Goal: Information Seeking & Learning: Learn about a topic

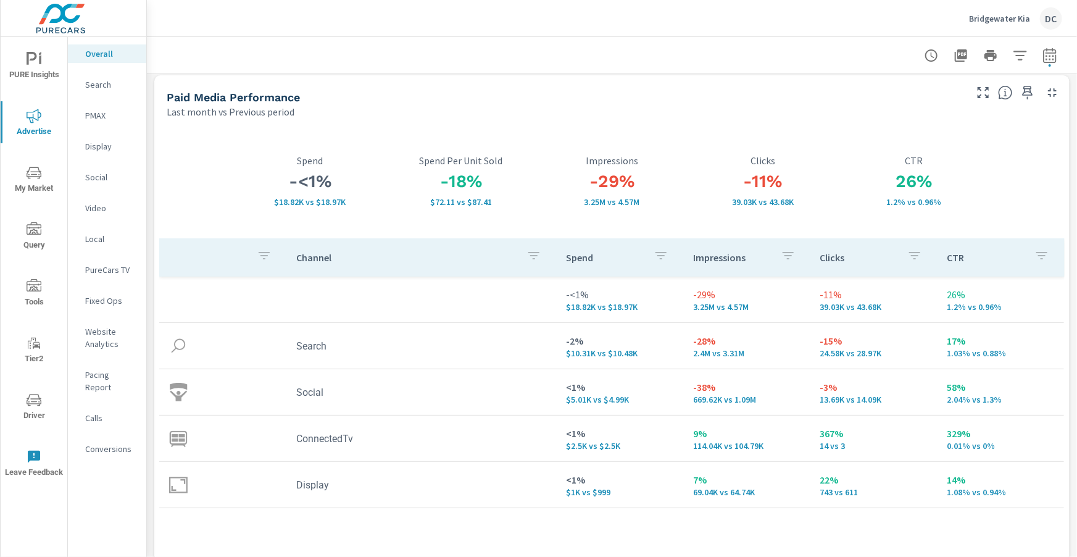
click at [99, 86] on p "Search" at bounding box center [110, 84] width 51 height 12
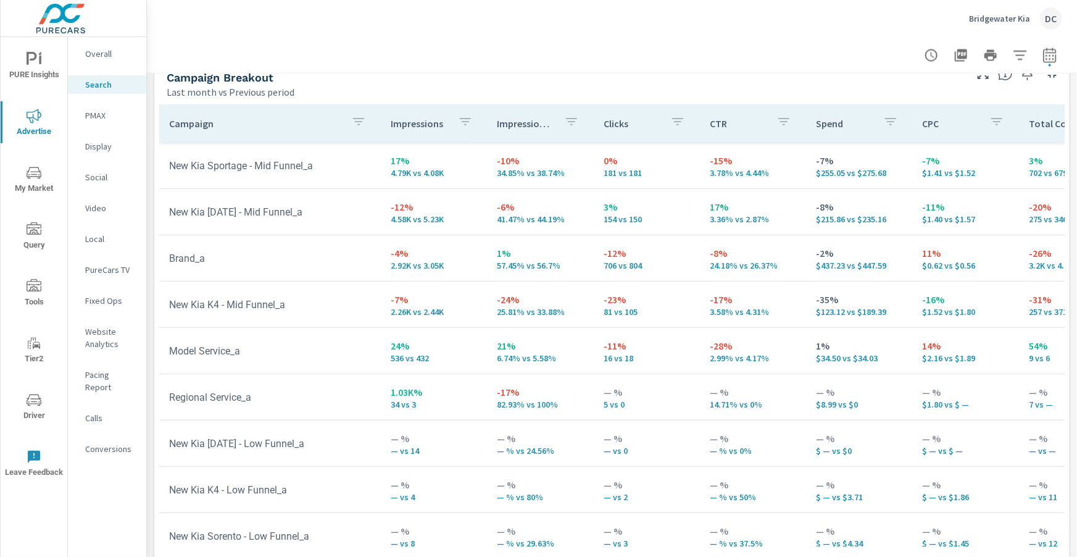
scroll to position [1215, 0]
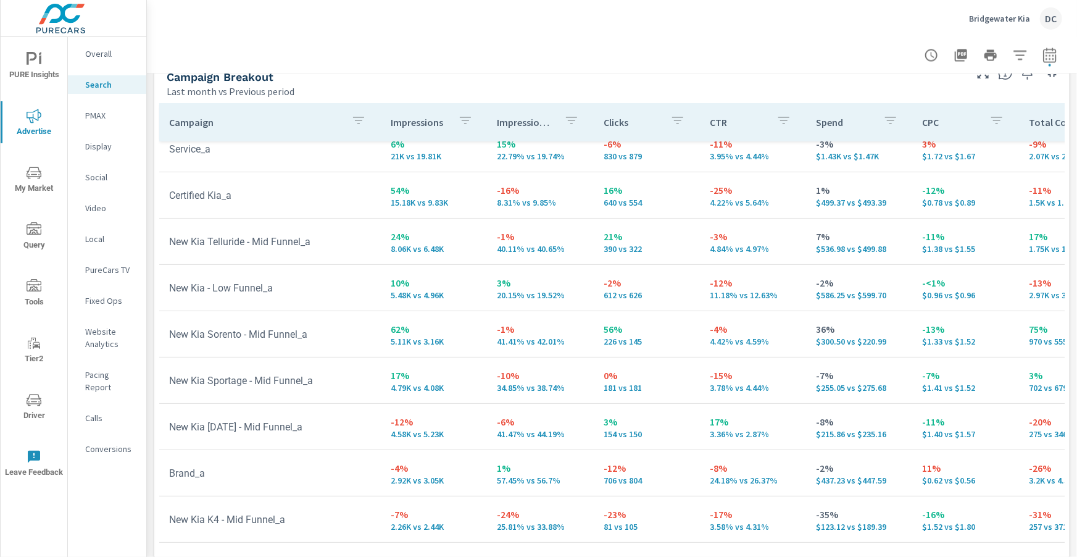
scroll to position [52, 0]
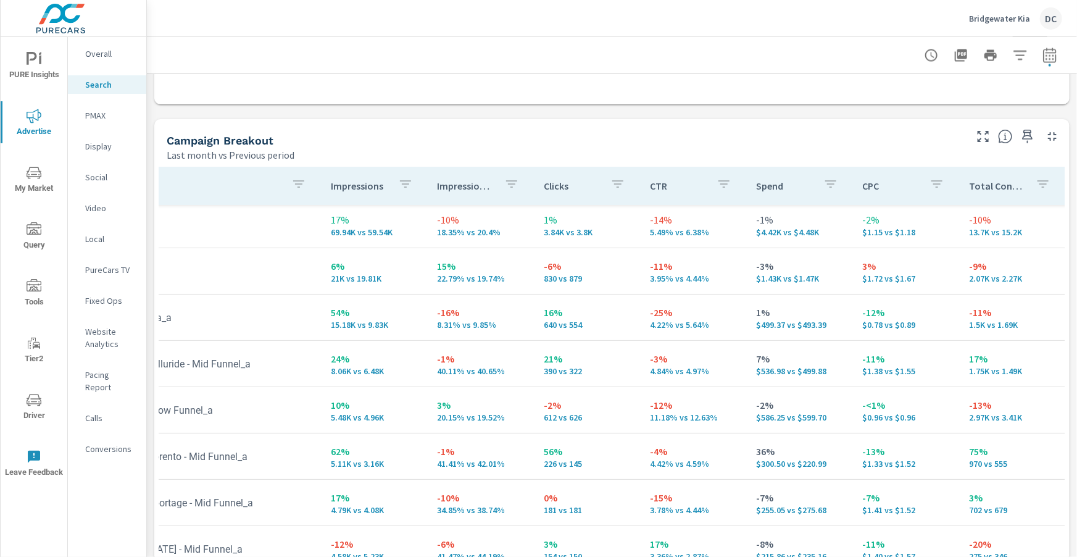
scroll to position [3, 0]
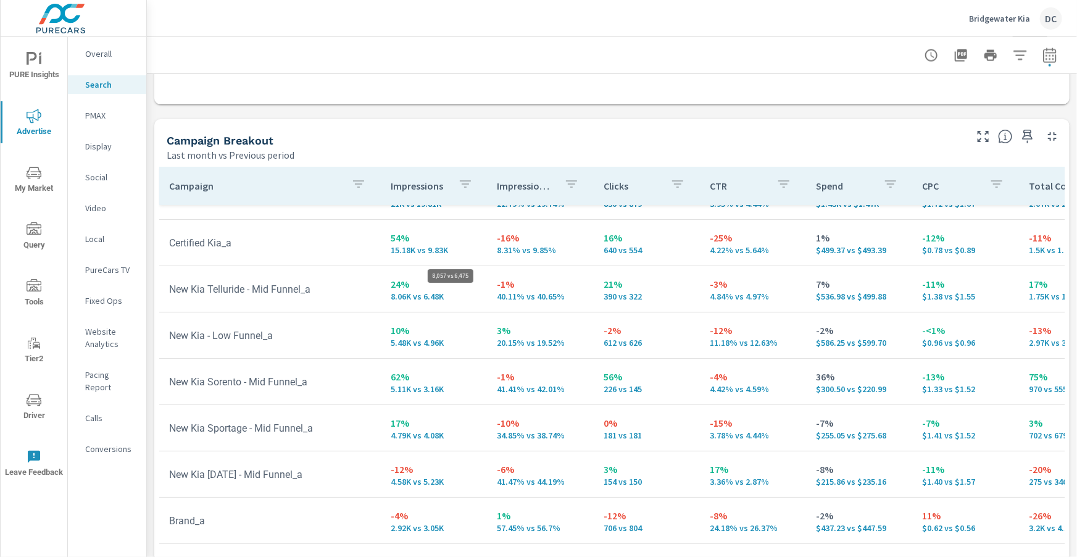
scroll to position [86, 0]
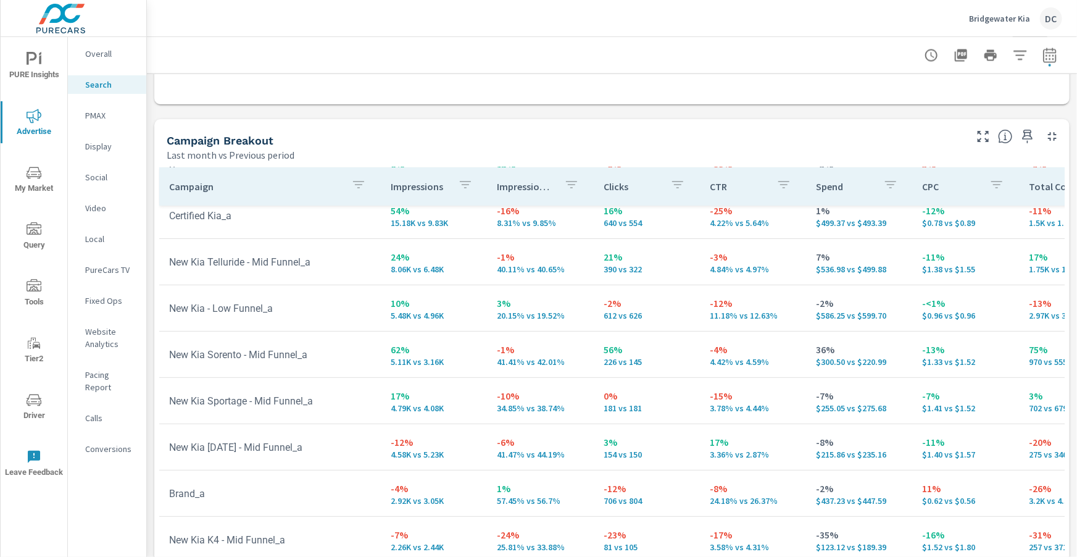
scroll to position [104, 0]
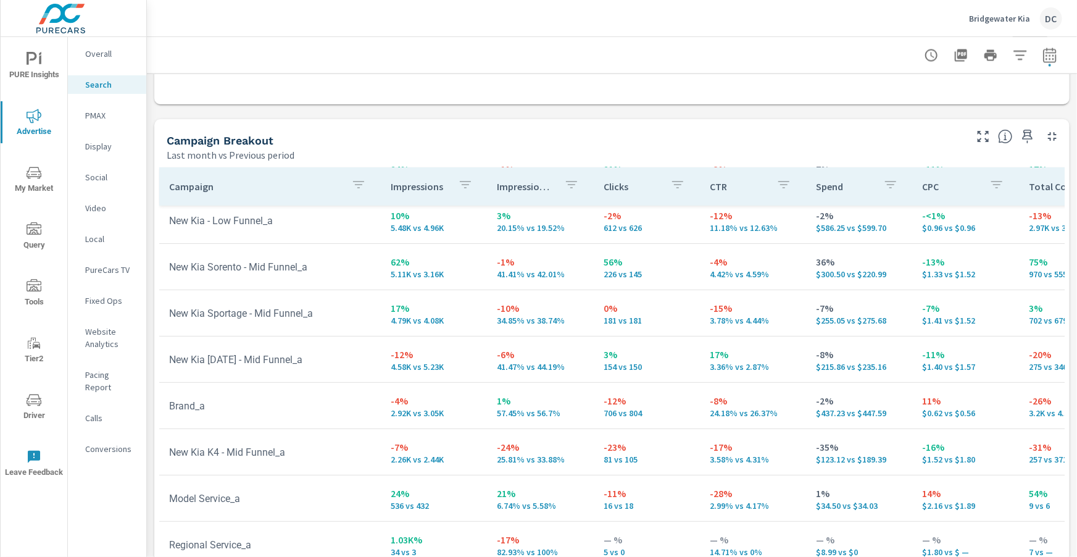
scroll to position [191, 0]
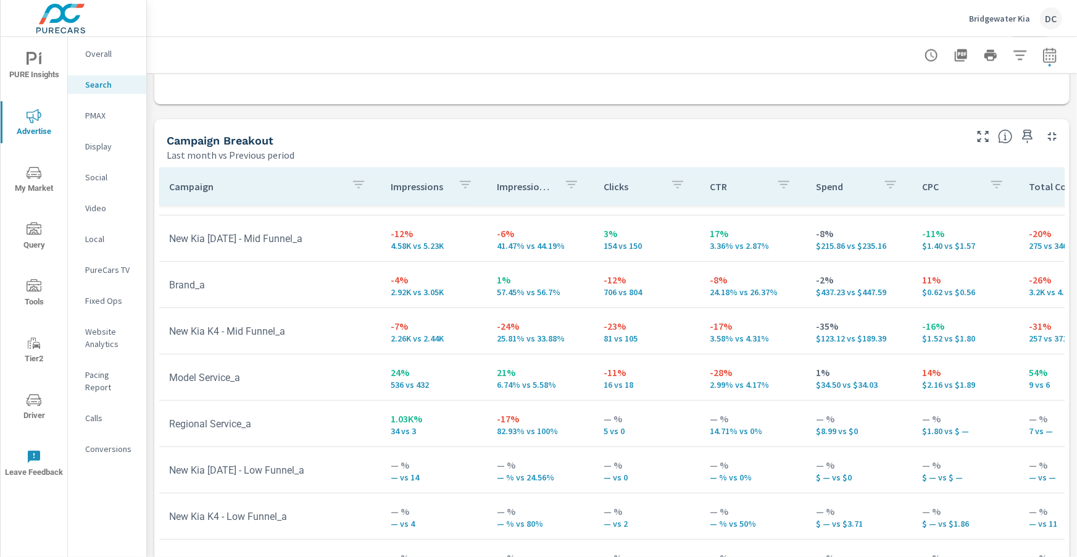
scroll to position [383, 0]
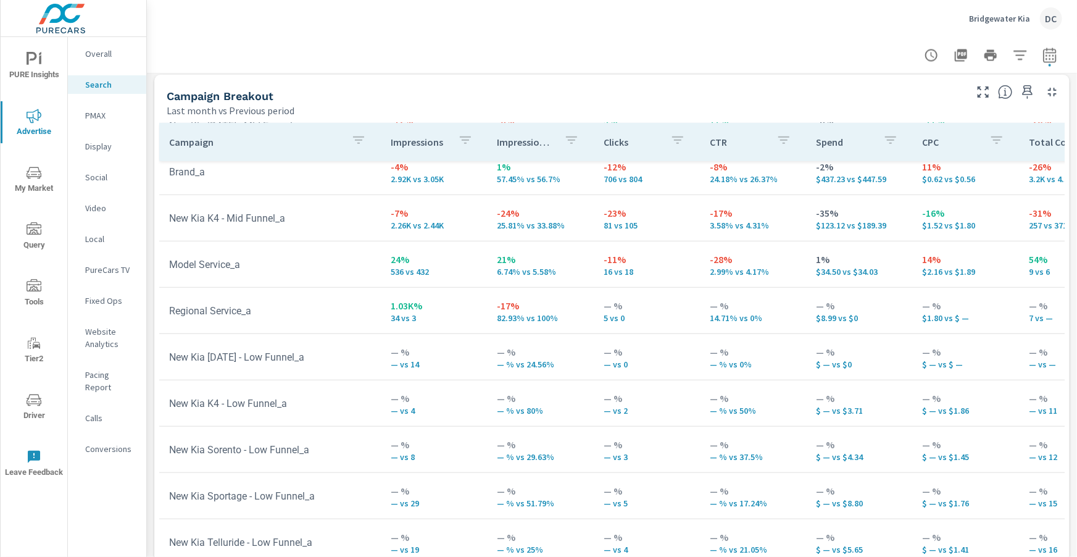
scroll to position [1235, 0]
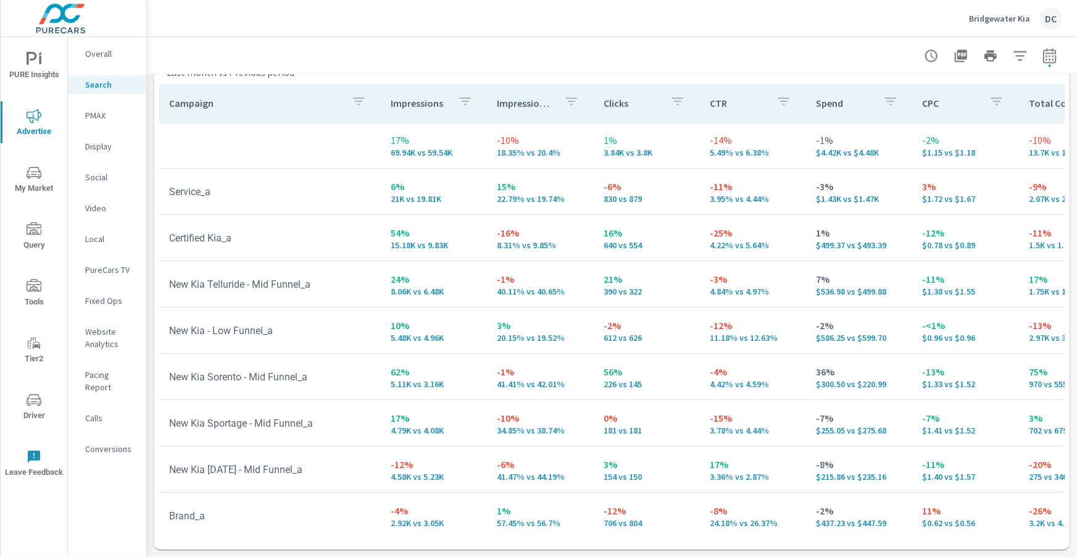
click at [98, 119] on p "PMAX" at bounding box center [110, 115] width 51 height 12
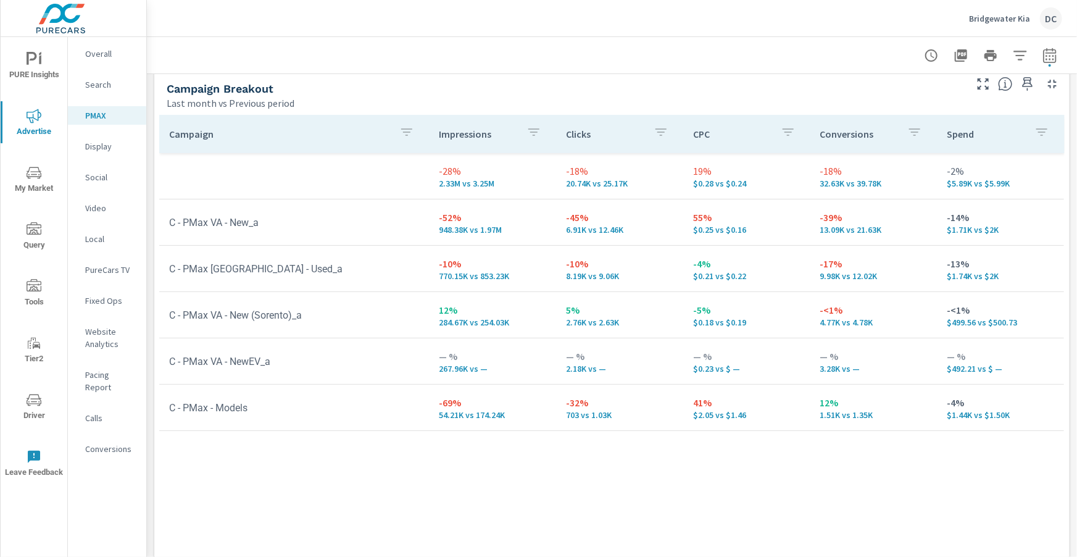
scroll to position [178, 0]
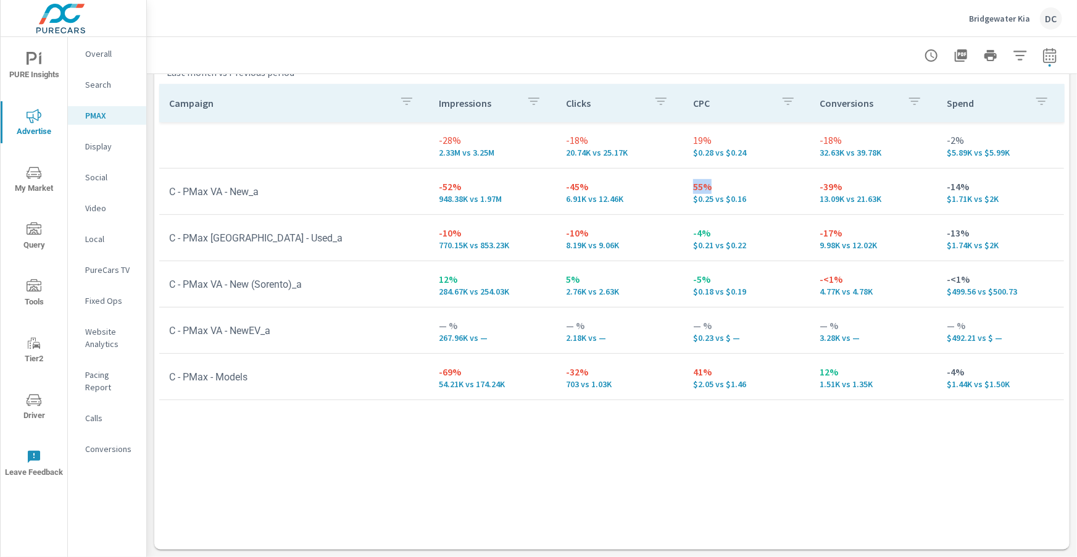
drag, startPoint x: 691, startPoint y: 186, endPoint x: 717, endPoint y: 189, distance: 26.7
click at [717, 189] on td "55% $0.25 vs $0.16" at bounding box center [746, 191] width 127 height 44
drag, startPoint x: 689, startPoint y: 199, endPoint x: 747, endPoint y: 200, distance: 58.0
click at [746, 200] on td "55% $0.25 vs $0.16" at bounding box center [746, 191] width 127 height 44
click at [460, 379] on p "54.21K vs 174.24K" at bounding box center [492, 384] width 107 height 10
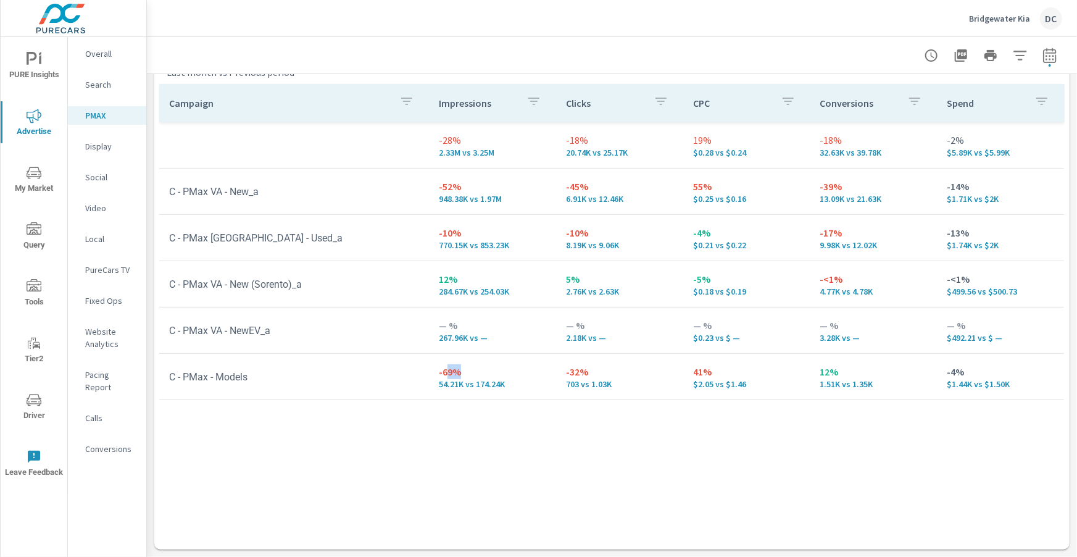
drag, startPoint x: 465, startPoint y: 377, endPoint x: 572, endPoint y: 386, distance: 107.3
click at [452, 375] on p "-69%" at bounding box center [492, 371] width 107 height 15
drag, startPoint x: 486, startPoint y: 338, endPoint x: 433, endPoint y: 336, distance: 52.5
click at [430, 336] on td "— % 267.96K vs —" at bounding box center [492, 330] width 127 height 44
drag, startPoint x: 591, startPoint y: 340, endPoint x: 548, endPoint y: 341, distance: 43.2
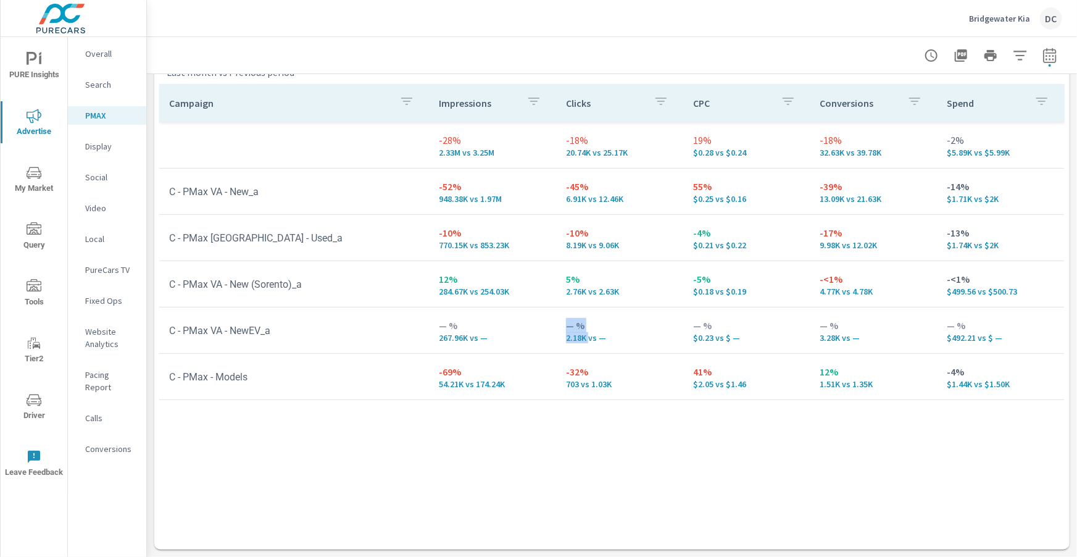
click at [548, 341] on tr "C - PMax VA - NewEV_a — % 267.96K vs — — % 2.18K vs — — % $0.23 vs $ — — % 3.28…" at bounding box center [611, 330] width 905 height 46
drag, startPoint x: 743, startPoint y: 340, endPoint x: 699, endPoint y: 343, distance: 43.9
click at [699, 343] on td "— % $0.23 vs $ —" at bounding box center [746, 330] width 127 height 44
click at [44, 59] on span "PURE Insights" at bounding box center [33, 67] width 59 height 30
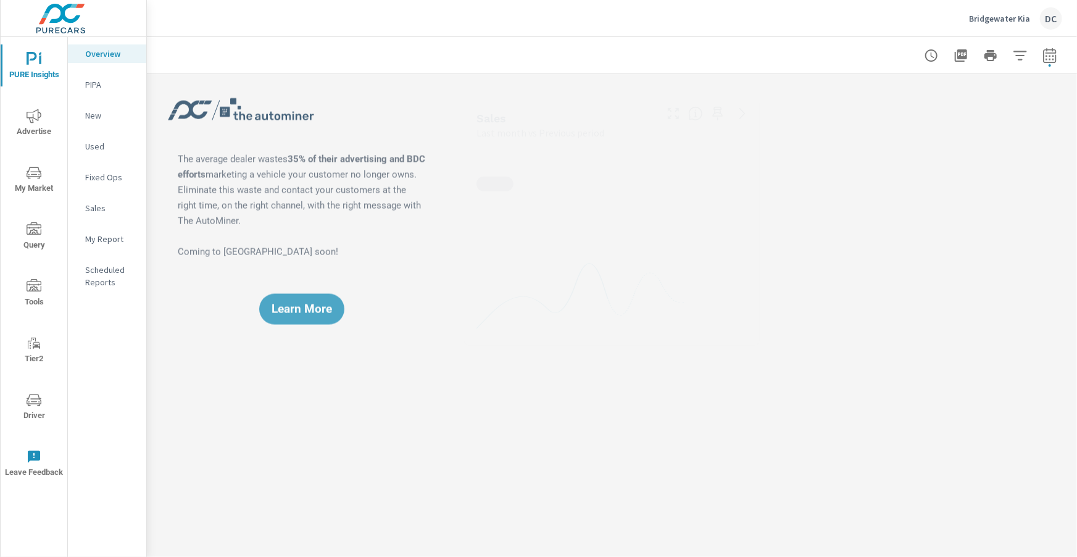
click at [92, 211] on p "Sales" at bounding box center [110, 208] width 51 height 12
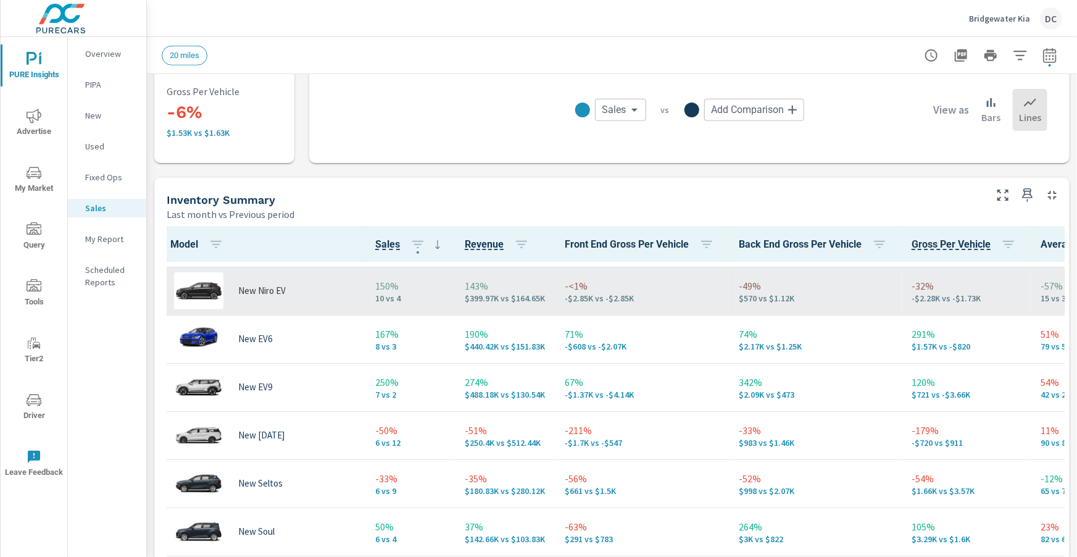
scroll to position [338, 0]
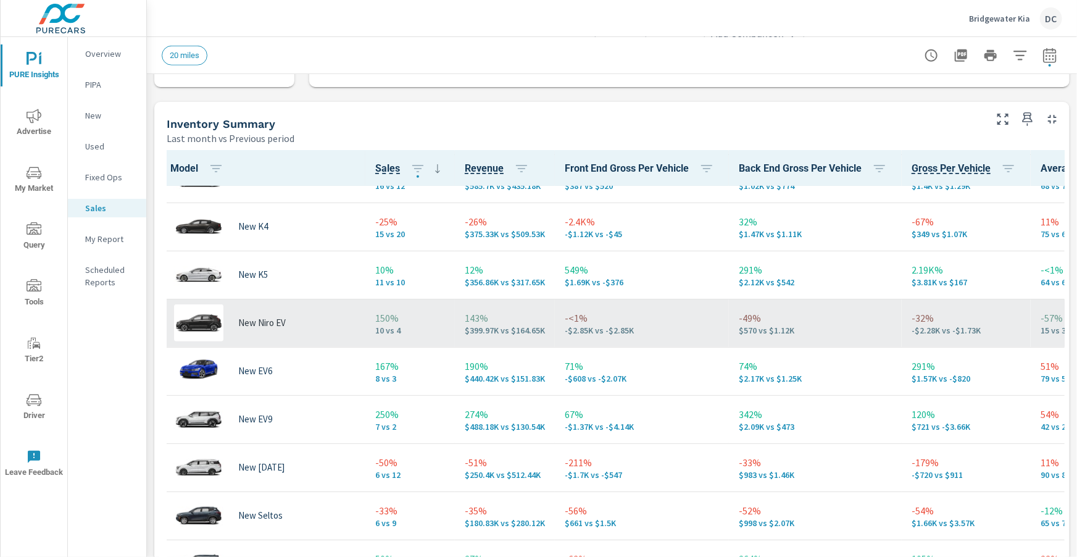
scroll to position [272, 0]
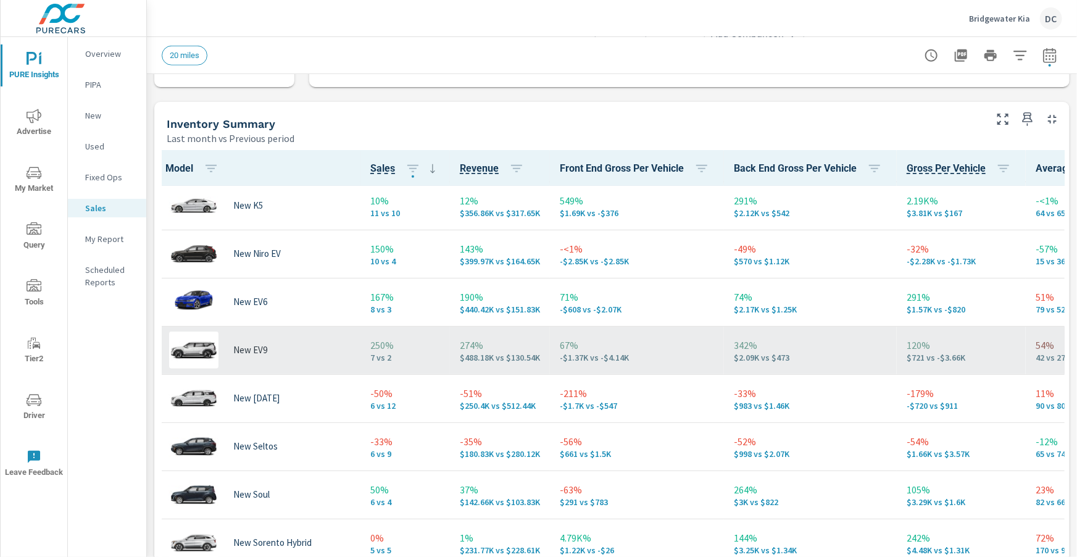
scroll to position [341, 3]
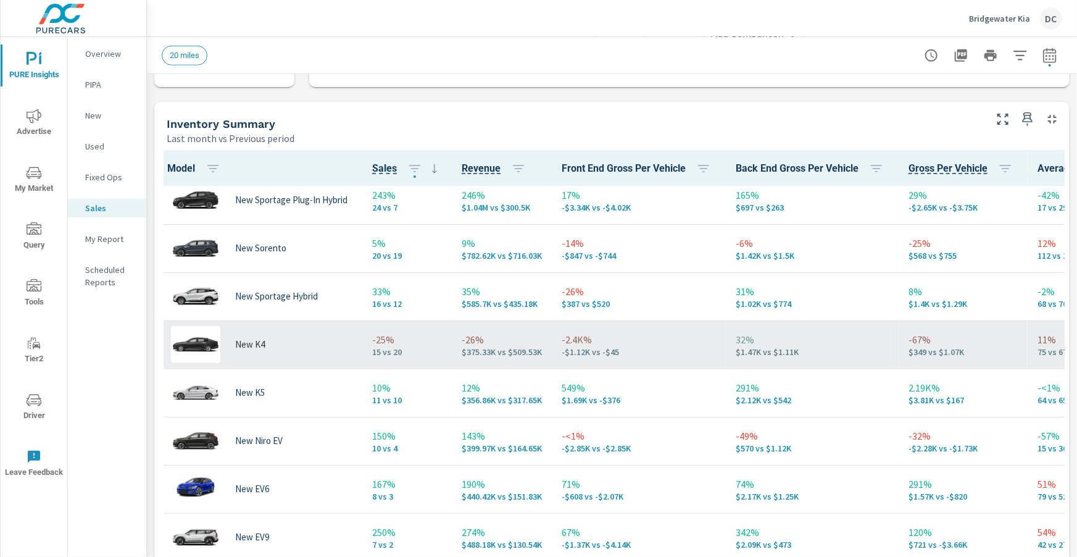
scroll to position [140, 3]
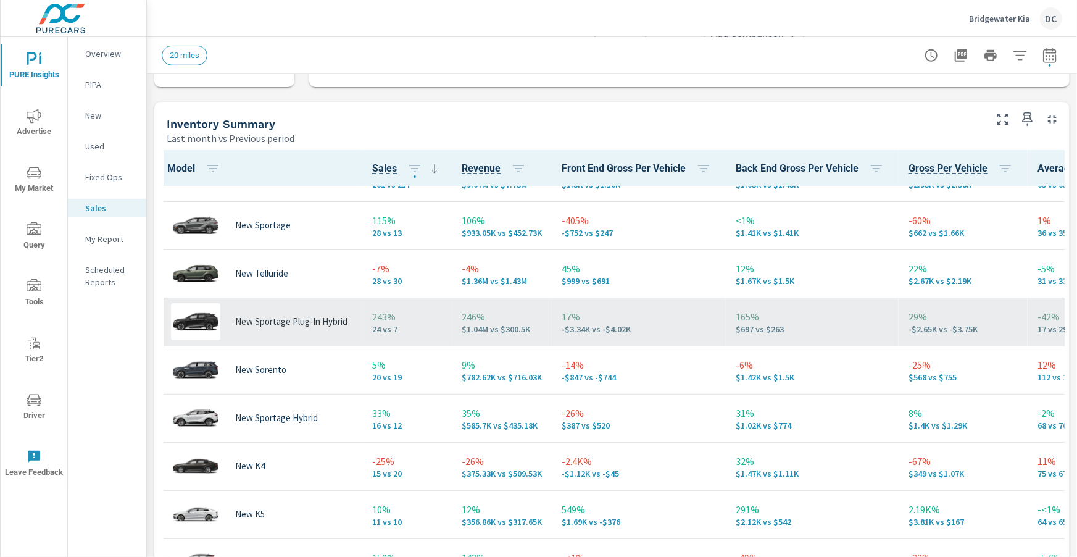
scroll to position [31, 3]
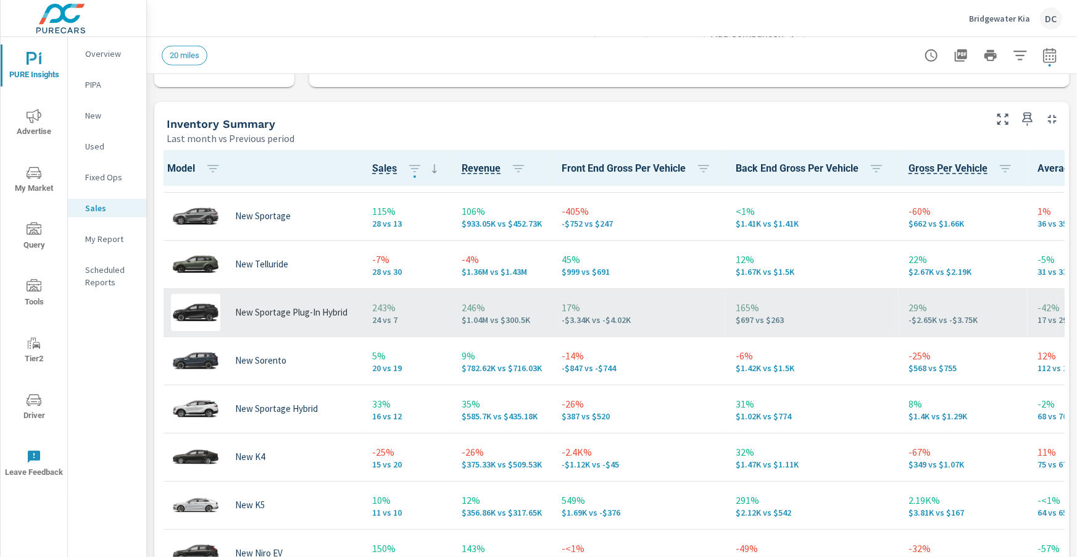
scroll to position [55, 3]
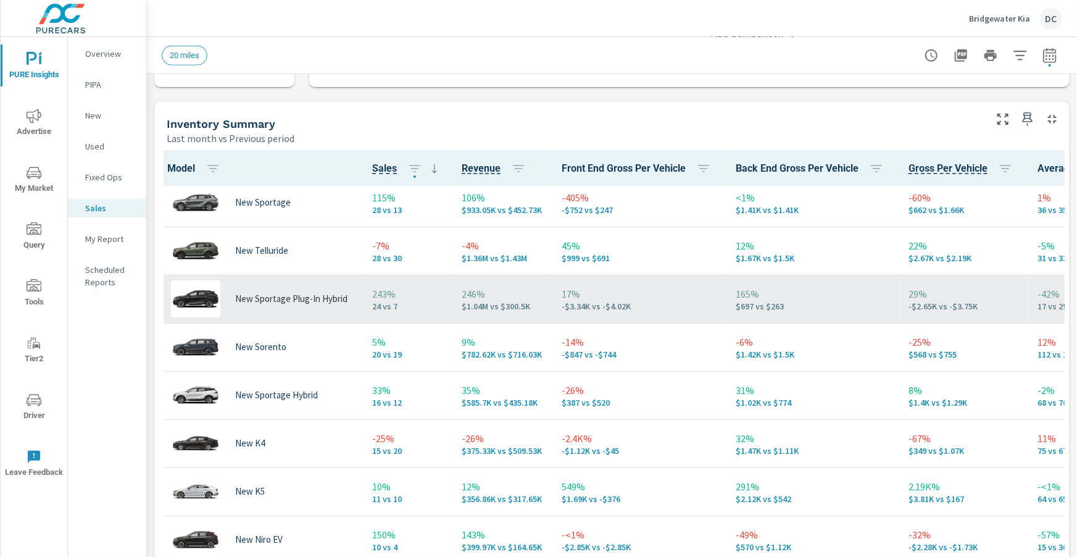
scroll to position [117, 3]
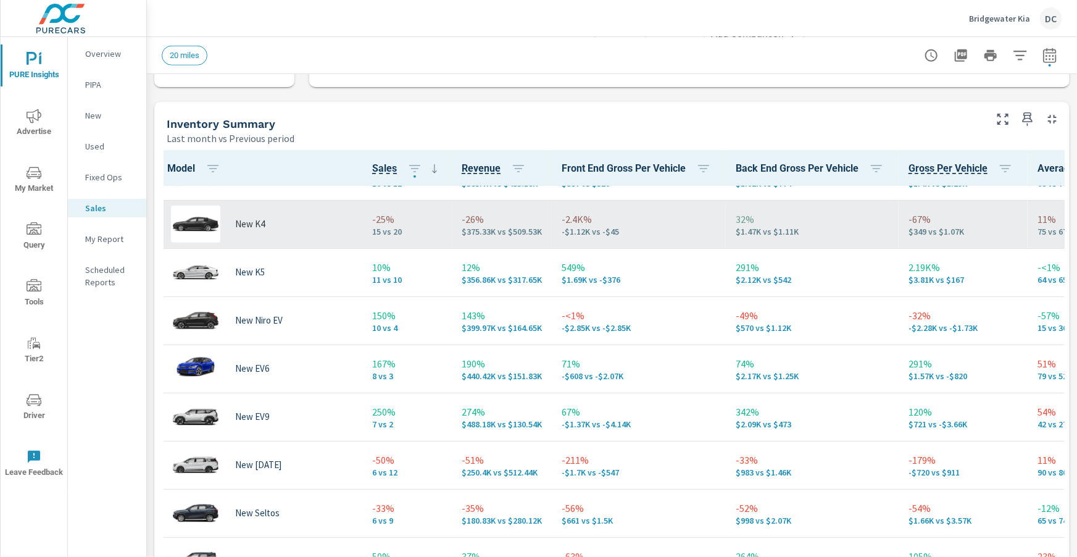
scroll to position [283, 3]
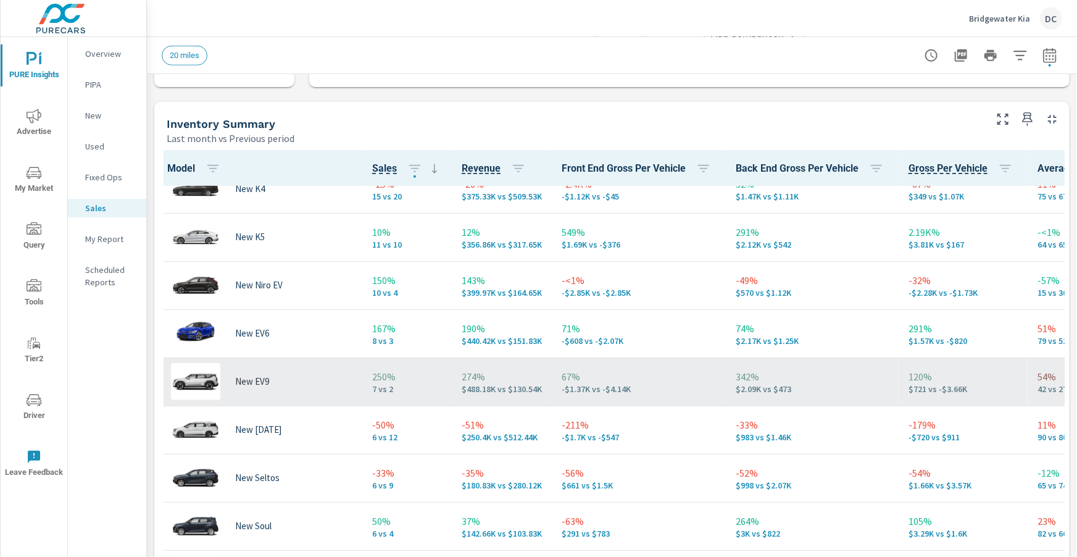
scroll to position [309, 2]
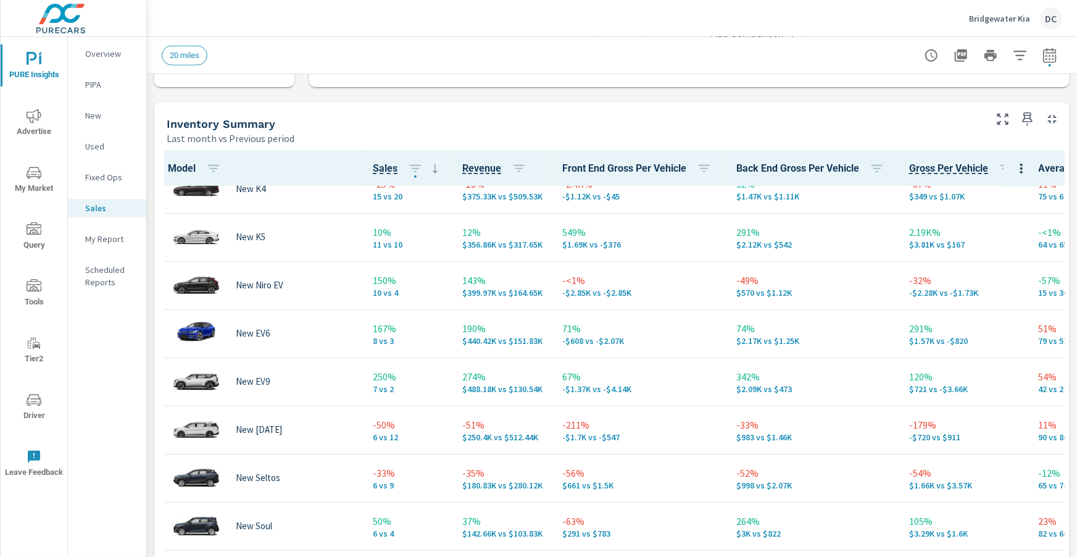
click at [28, 131] on span "Advertise" at bounding box center [33, 124] width 59 height 30
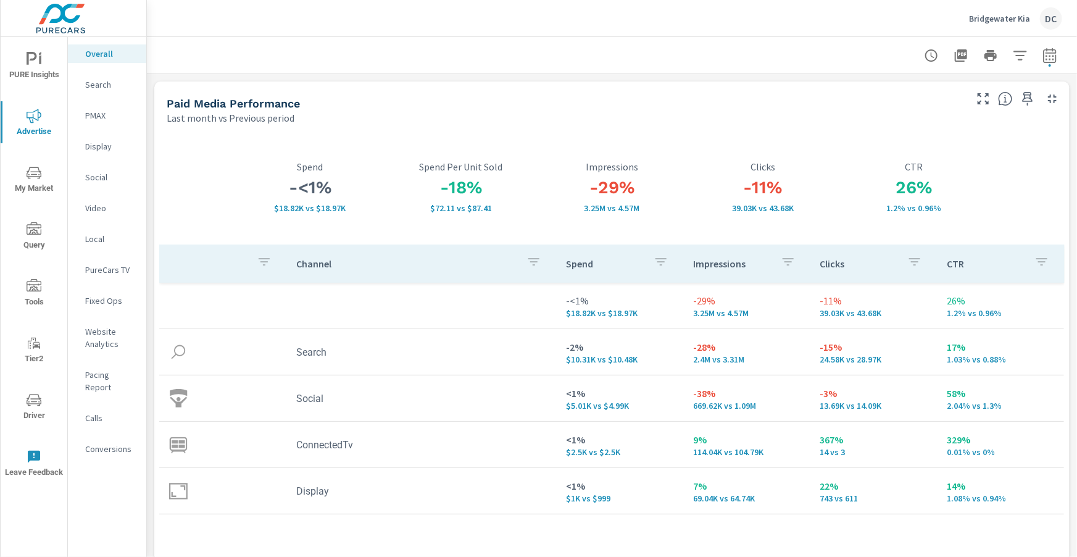
click at [94, 149] on p "Display" at bounding box center [110, 146] width 51 height 12
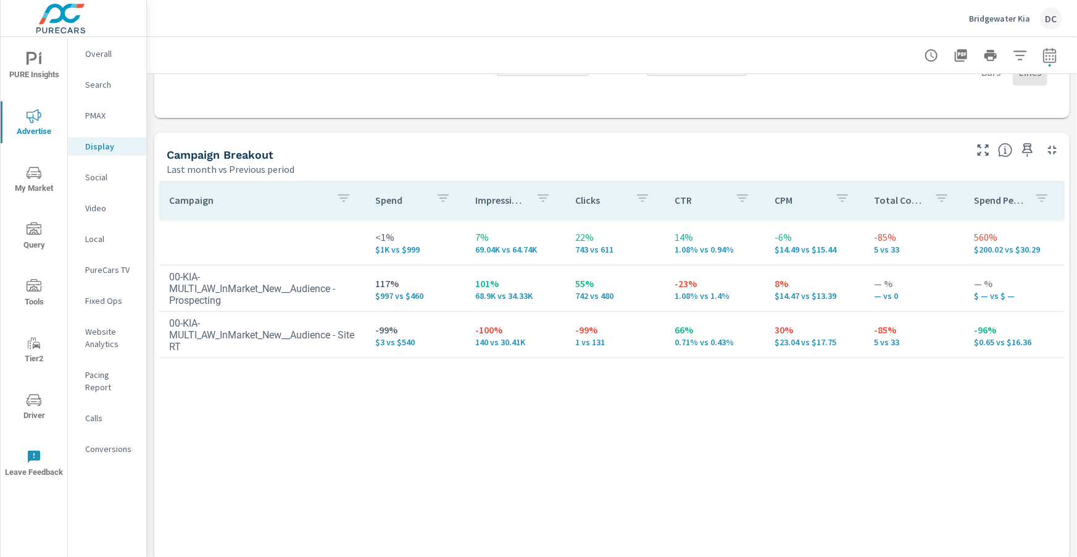
scroll to position [485, 0]
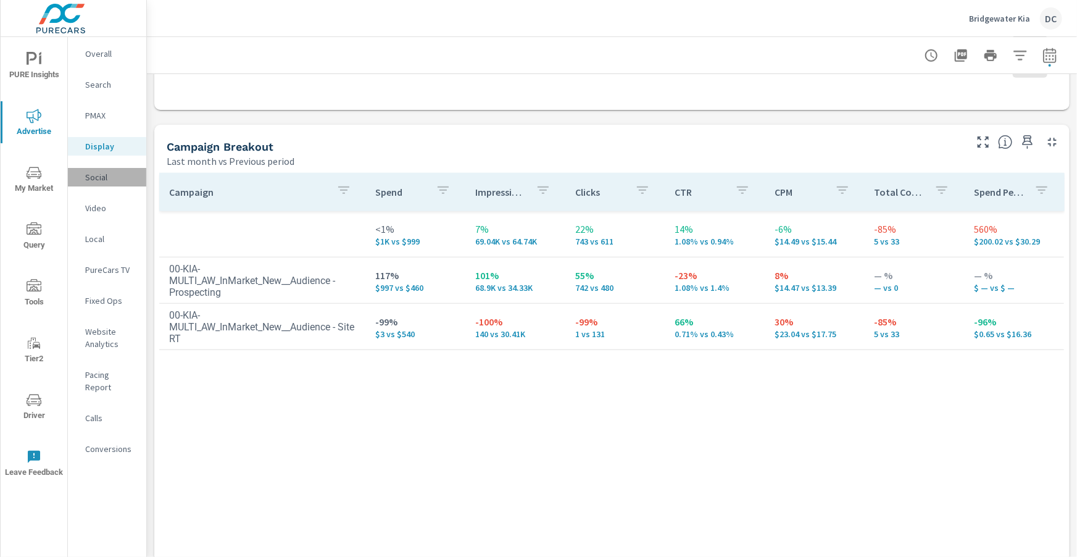
click at [102, 177] on p "Social" at bounding box center [110, 177] width 51 height 12
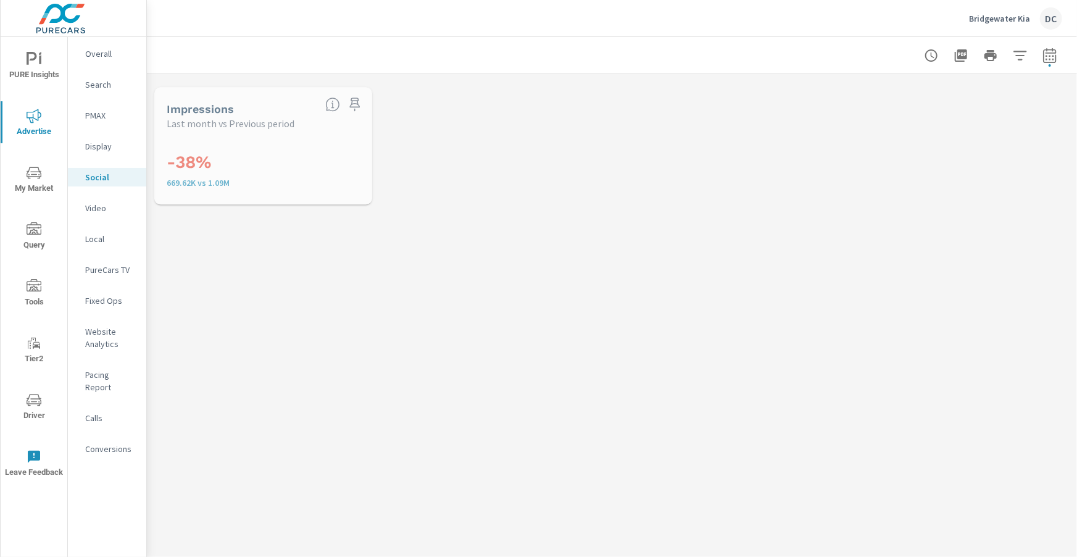
scroll to position [119, 0]
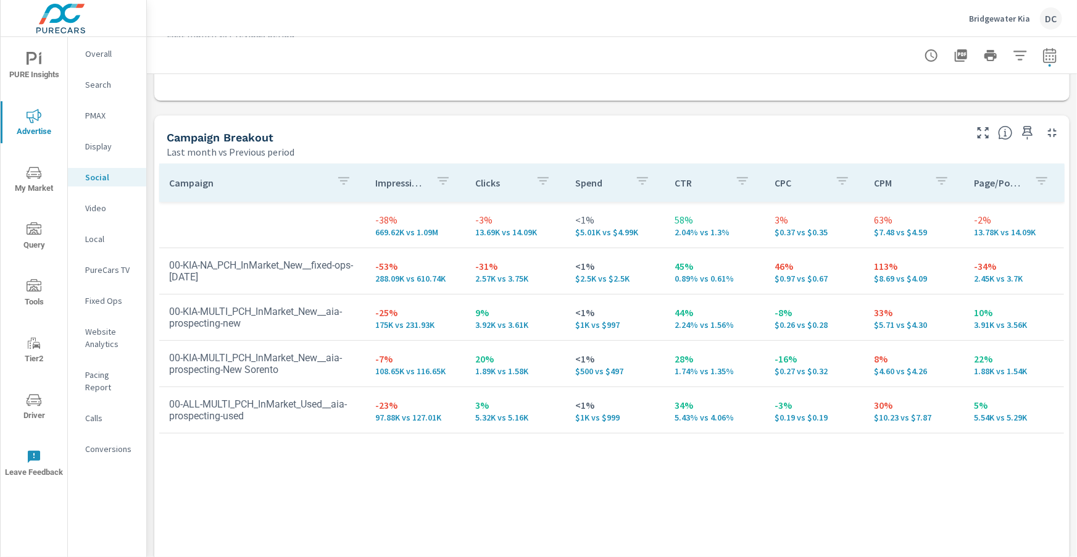
scroll to position [230, 0]
drag, startPoint x: 832, startPoint y: 279, endPoint x: 774, endPoint y: 273, distance: 58.4
click at [775, 274] on p "$0.97 vs $0.67" at bounding box center [815, 279] width 80 height 10
drag, startPoint x: 795, startPoint y: 269, endPoint x: 783, endPoint y: 269, distance: 11.7
click at [783, 269] on p "46%" at bounding box center [815, 266] width 80 height 15
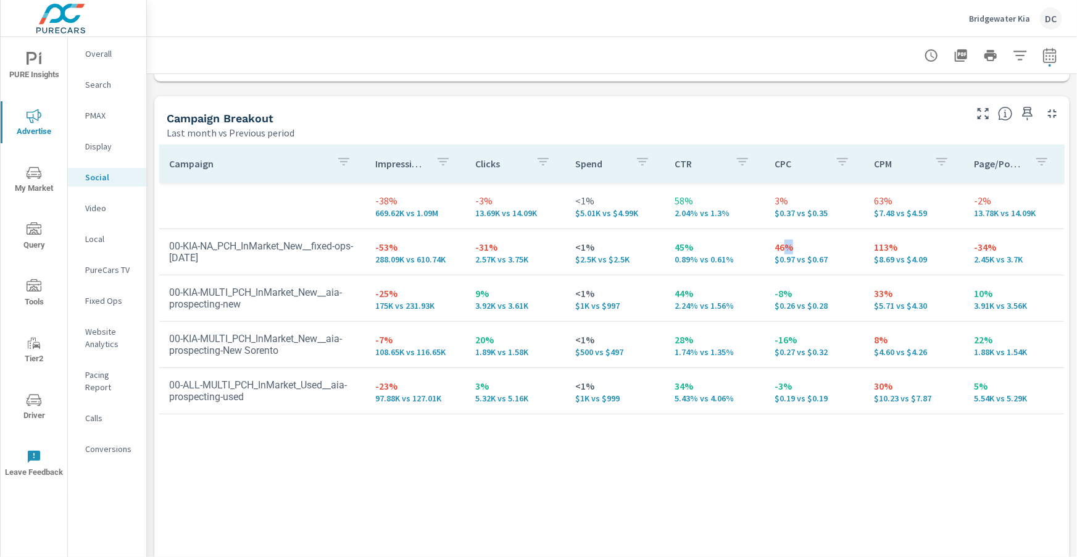
scroll to position [222, 0]
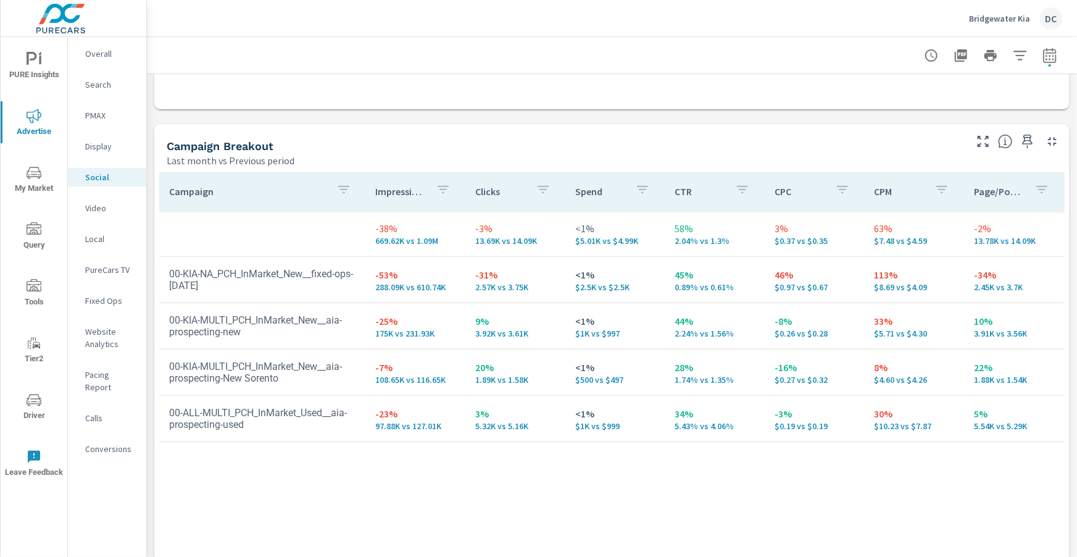
click at [901, 273] on p "113%" at bounding box center [915, 274] width 80 height 15
click at [100, 212] on p "Video" at bounding box center [110, 208] width 51 height 12
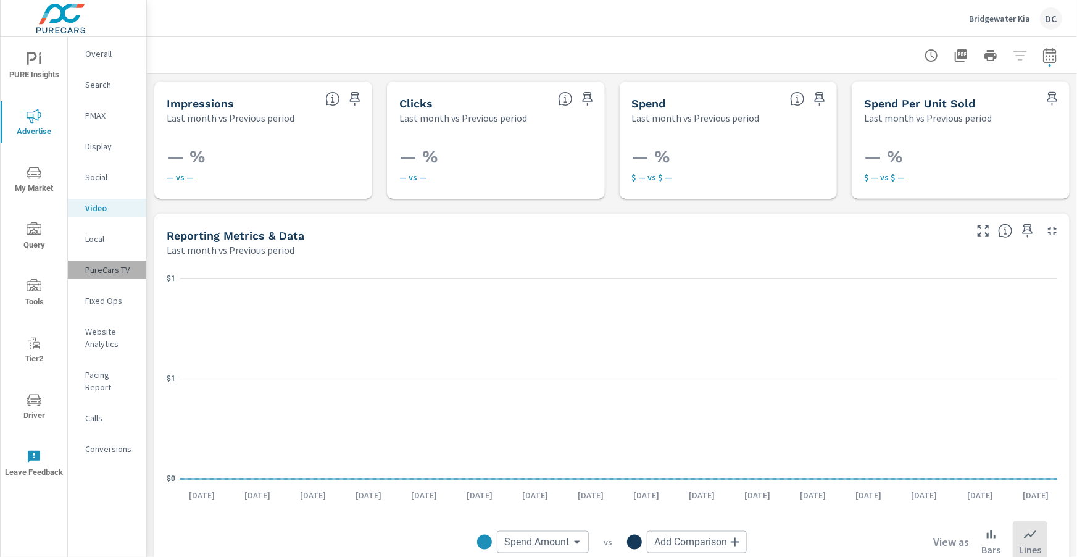
click at [96, 274] on p "PureCars TV" at bounding box center [110, 270] width 51 height 12
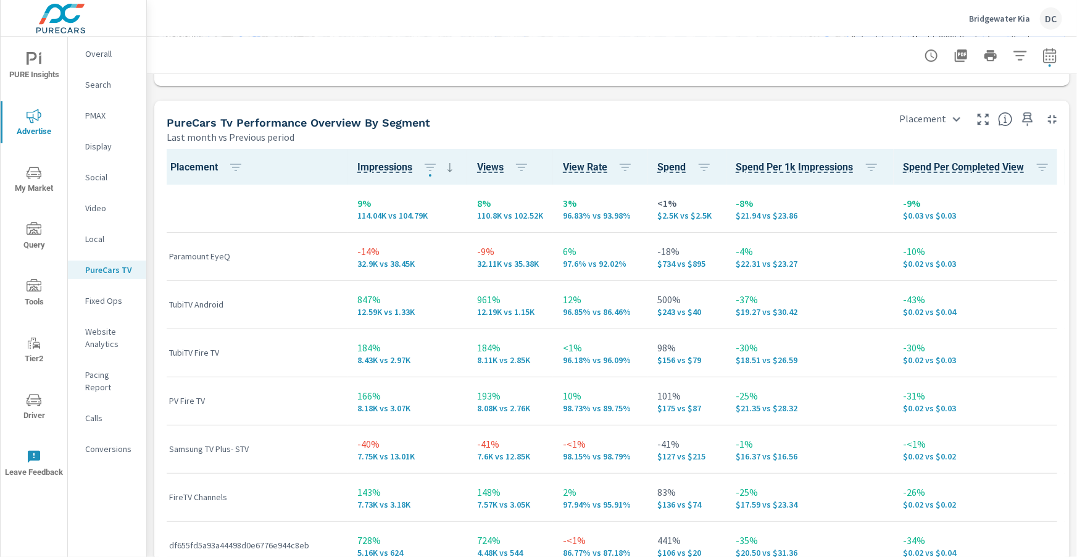
scroll to position [1909, 0]
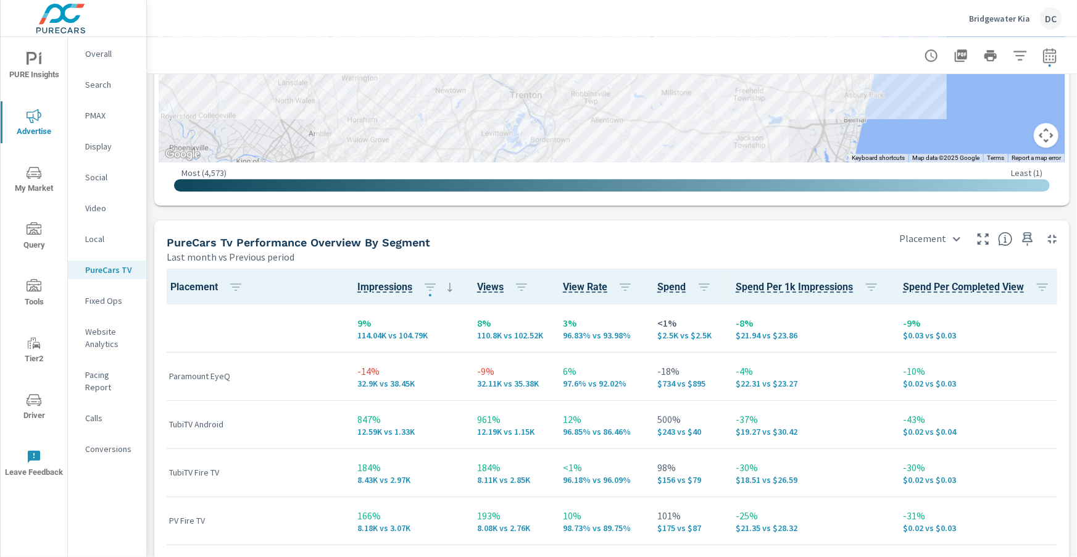
scroll to position [1842, 0]
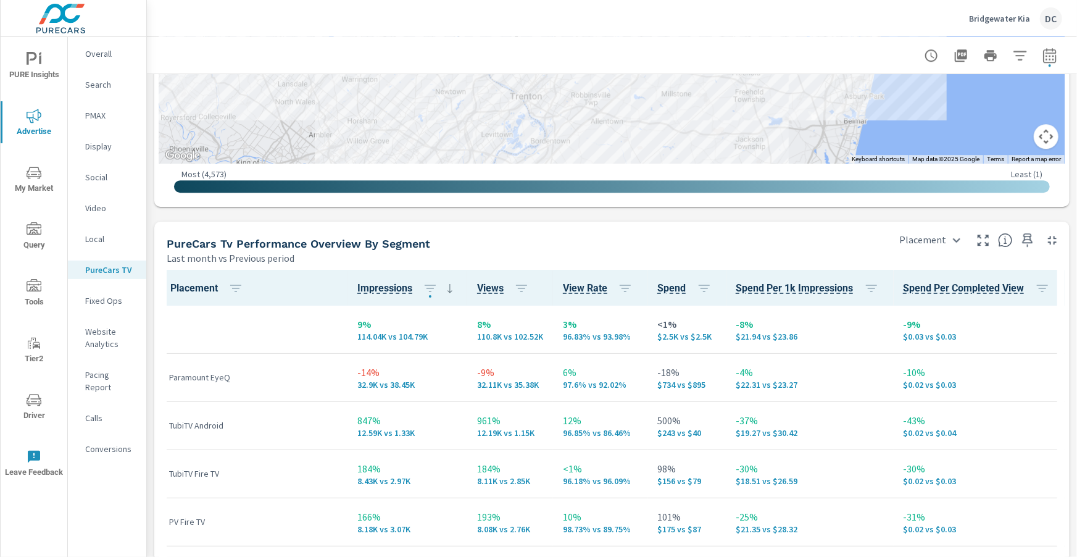
click at [100, 57] on p "Overall" at bounding box center [110, 54] width 51 height 12
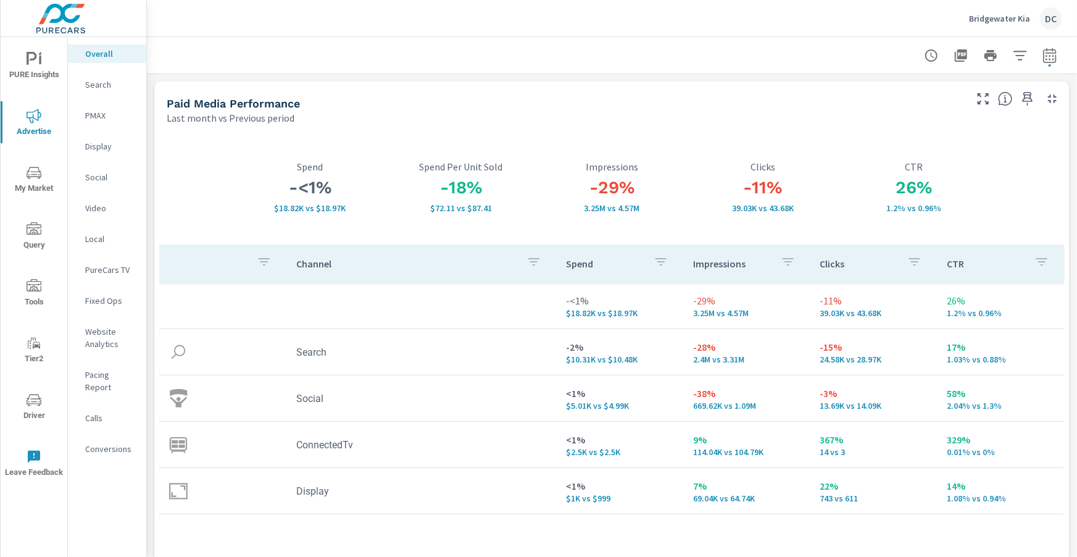
click at [88, 84] on p "Search" at bounding box center [110, 84] width 51 height 12
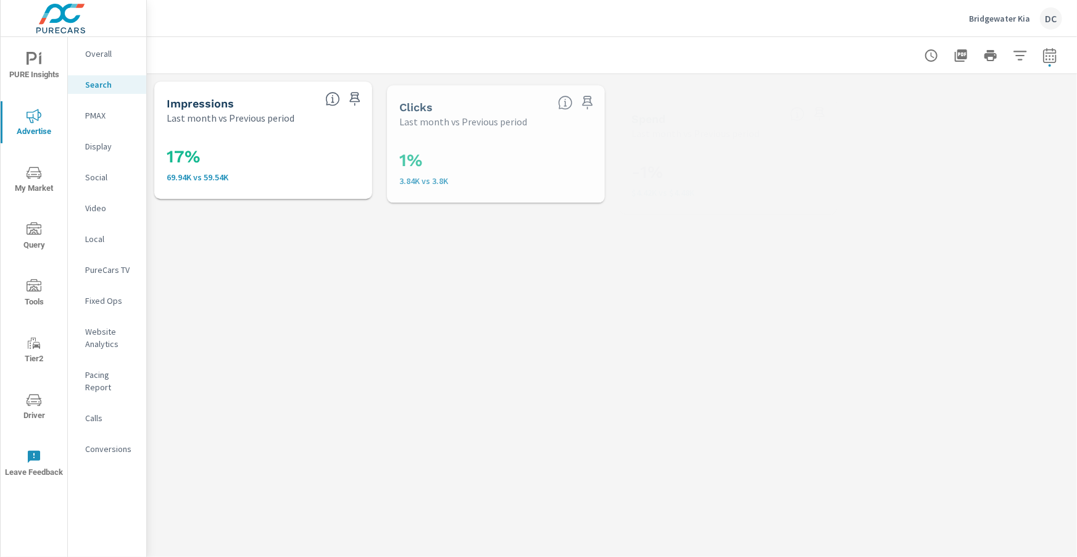
scroll to position [278, 0]
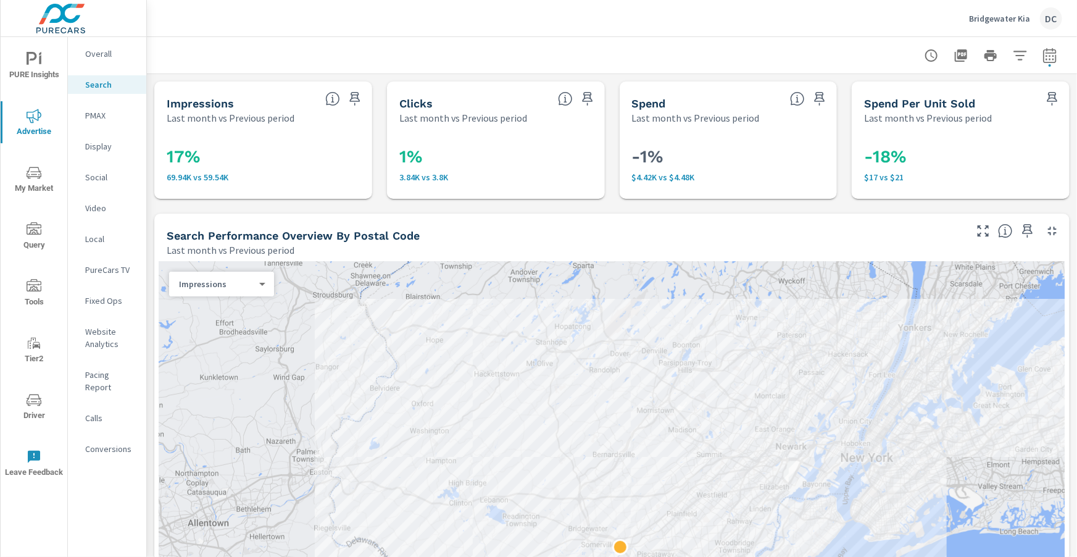
click at [106, 117] on p "PMAX" at bounding box center [110, 115] width 51 height 12
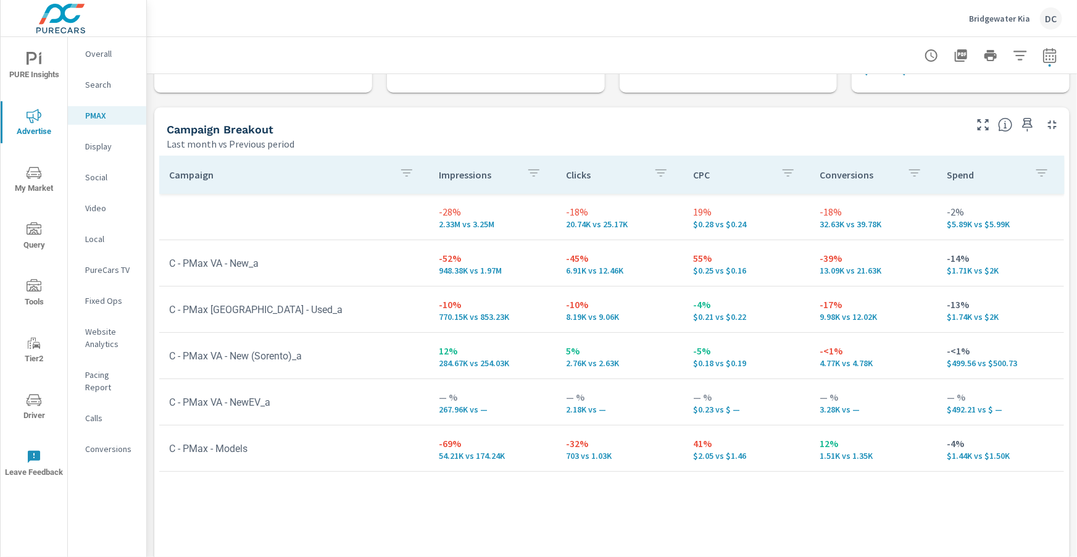
scroll to position [178, 0]
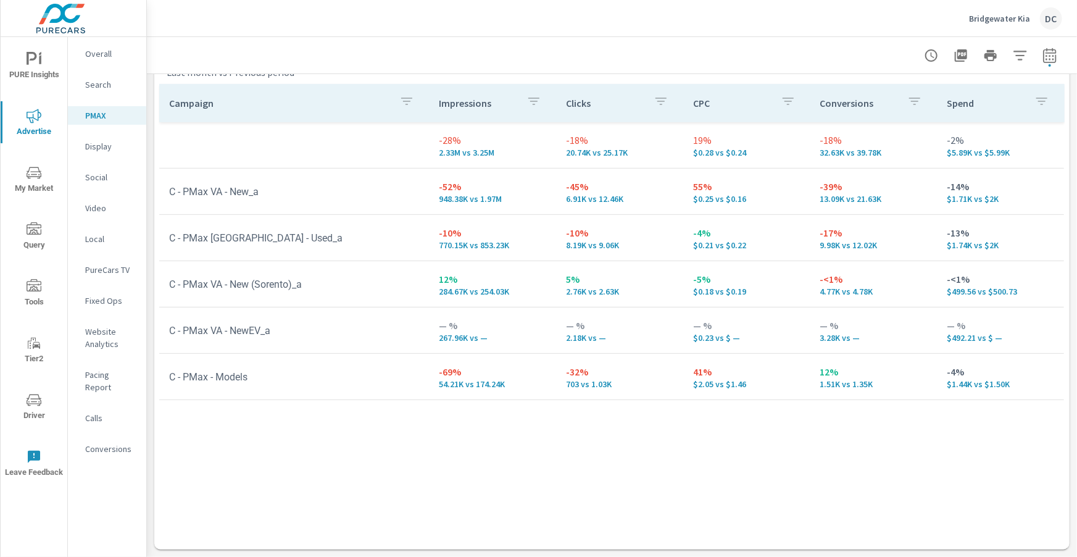
click at [112, 88] on p "Search" at bounding box center [110, 84] width 51 height 12
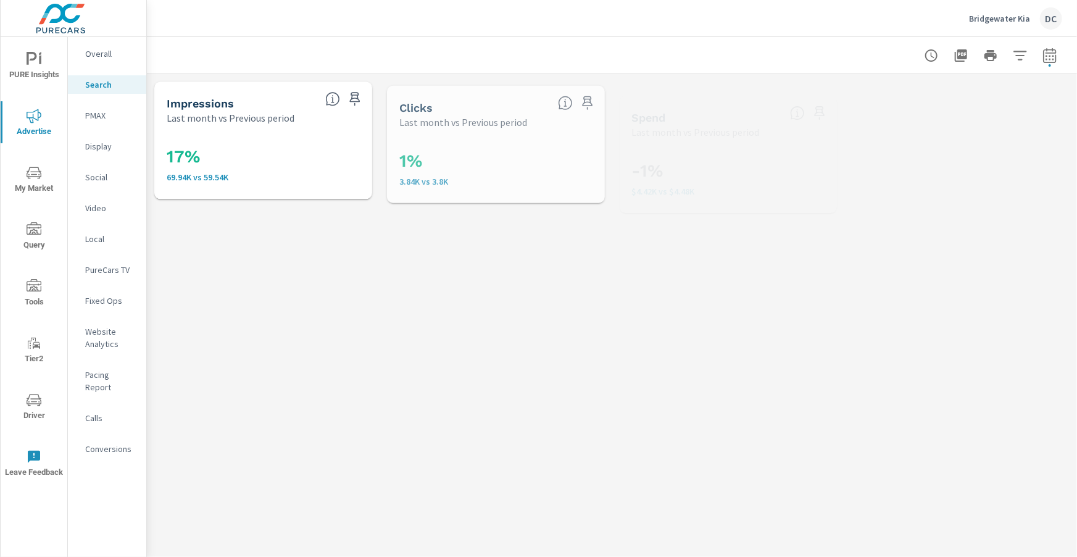
scroll to position [278, 0]
